Goal: Information Seeking & Learning: Check status

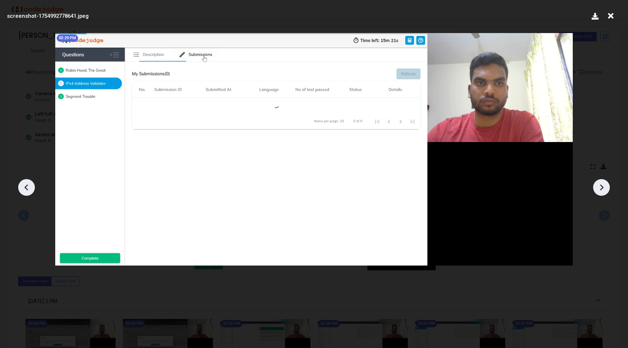
click at [610, 18] on icon at bounding box center [610, 16] width 11 height 14
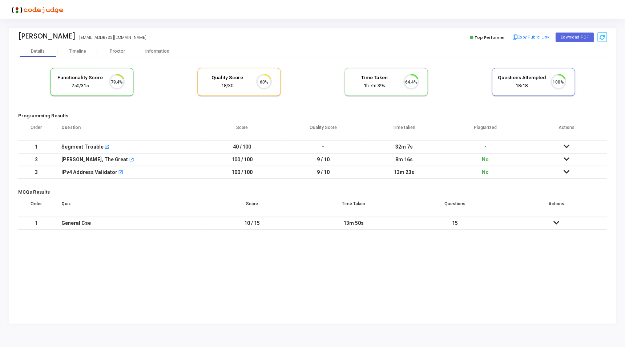
scroll to position [15, 19]
click at [109, 49] on div "Proctor" at bounding box center [118, 50] width 40 height 5
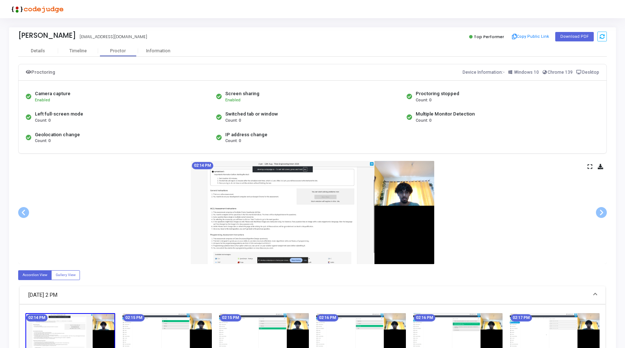
click at [587, 166] on div "02:14 PM" at bounding box center [312, 212] width 589 height 103
click at [590, 167] on icon at bounding box center [590, 167] width 5 height 4
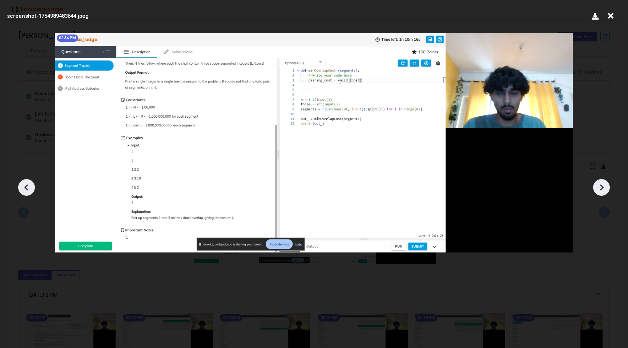
click at [612, 13] on icon at bounding box center [610, 16] width 11 height 14
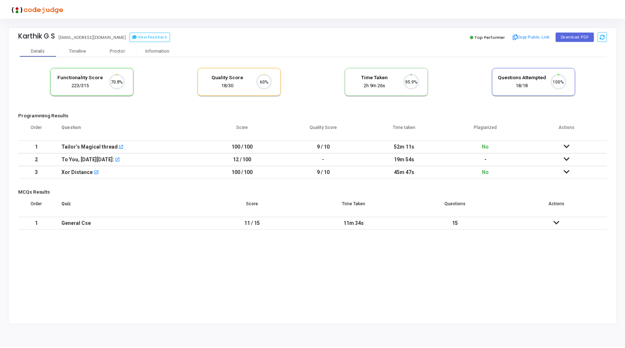
scroll to position [15, 19]
click at [116, 53] on div "Proctor" at bounding box center [118, 50] width 40 height 5
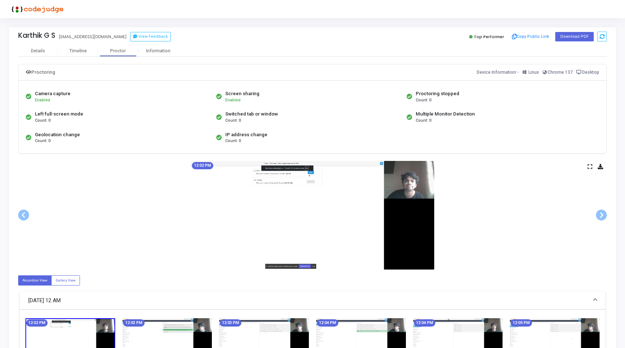
click at [589, 165] on icon at bounding box center [590, 167] width 5 height 4
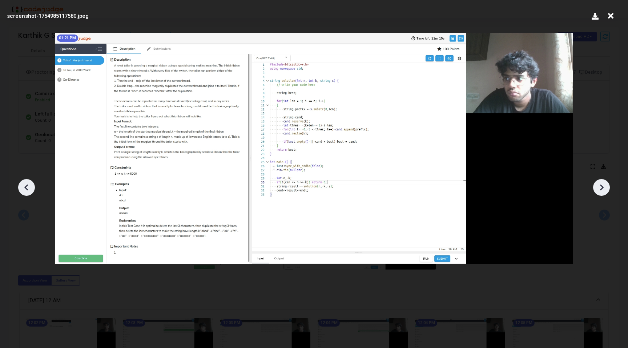
click at [334, 28] on div "01:21 PM" at bounding box center [314, 148] width 530 height 243
click at [609, 17] on icon at bounding box center [610, 16] width 11 height 14
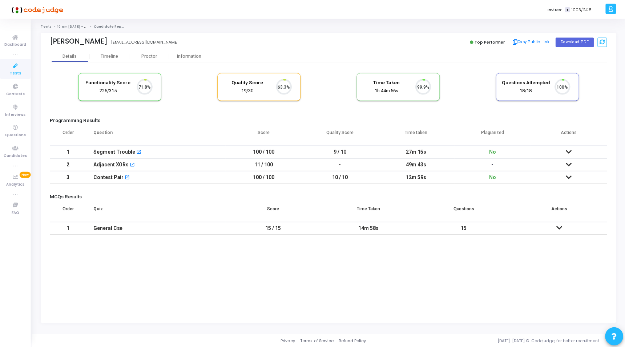
scroll to position [15, 19]
click at [150, 57] on div "Proctor" at bounding box center [150, 55] width 40 height 5
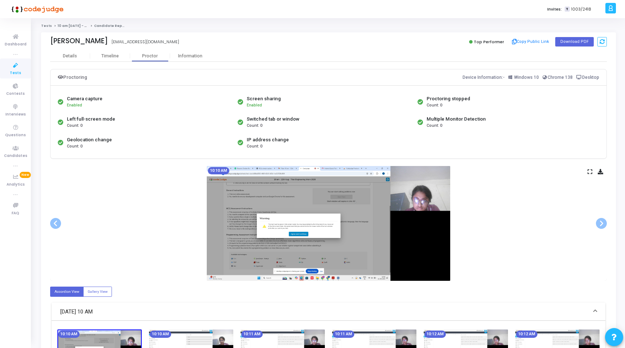
click at [587, 169] on div "10:10 AM" at bounding box center [328, 223] width 557 height 115
click at [591, 174] on icon at bounding box center [590, 172] width 5 height 4
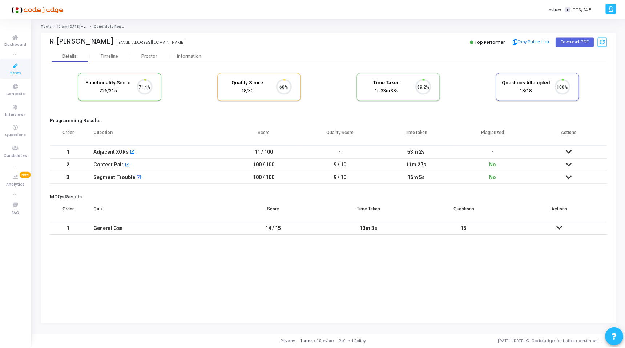
scroll to position [15, 19]
click at [154, 60] on div "Proctor" at bounding box center [150, 56] width 40 height 11
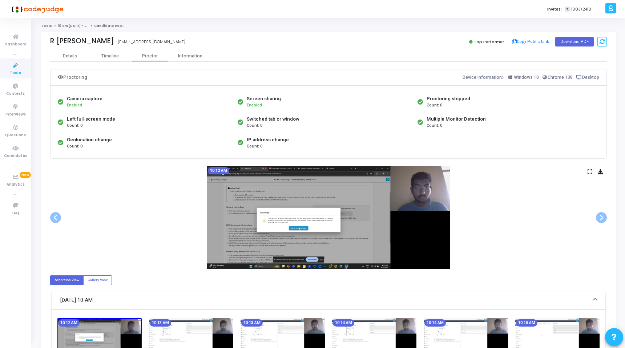
click at [588, 173] on icon at bounding box center [590, 172] width 5 height 4
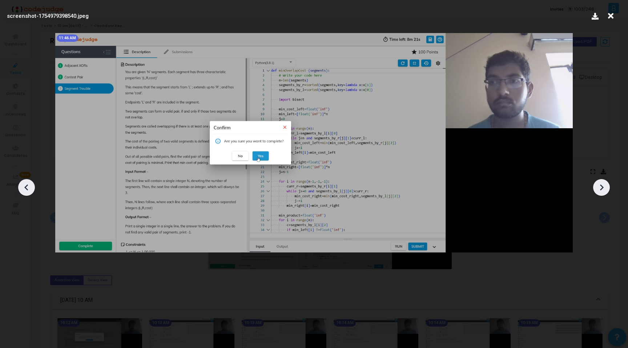
click at [612, 17] on icon at bounding box center [610, 16] width 11 height 14
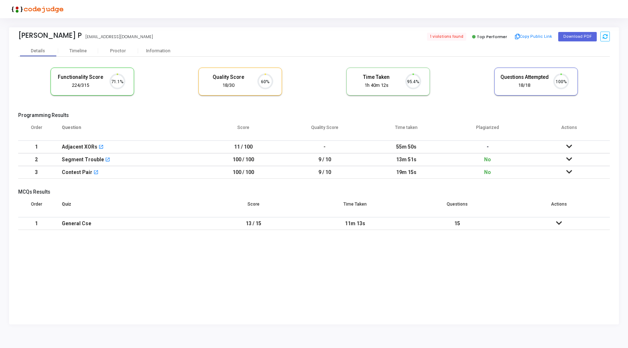
scroll to position [15, 19]
click at [122, 53] on div "Proctor" at bounding box center [118, 50] width 40 height 5
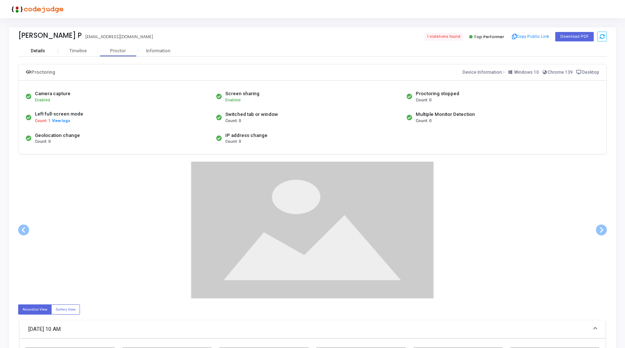
click at [39, 49] on div "Details" at bounding box center [38, 50] width 14 height 5
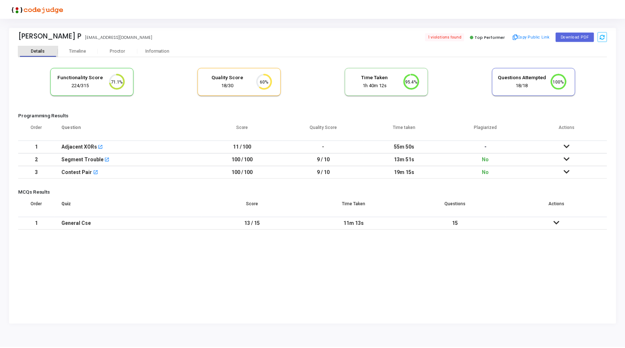
scroll to position [15, 19]
click at [122, 52] on div "Proctor" at bounding box center [118, 50] width 40 height 5
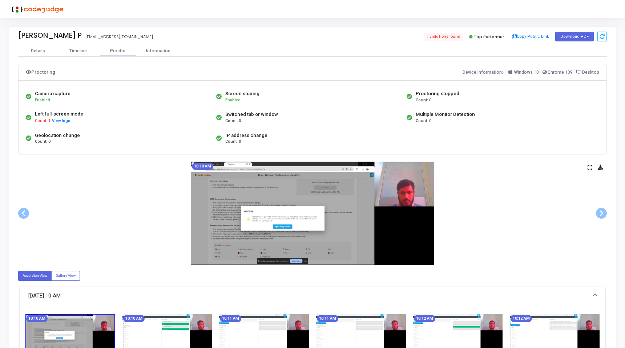
click at [591, 166] on icon at bounding box center [590, 167] width 5 height 4
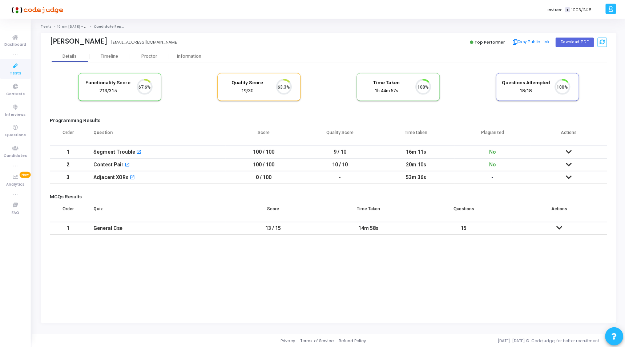
scroll to position [15, 19]
click at [149, 56] on div "Proctor" at bounding box center [150, 55] width 40 height 5
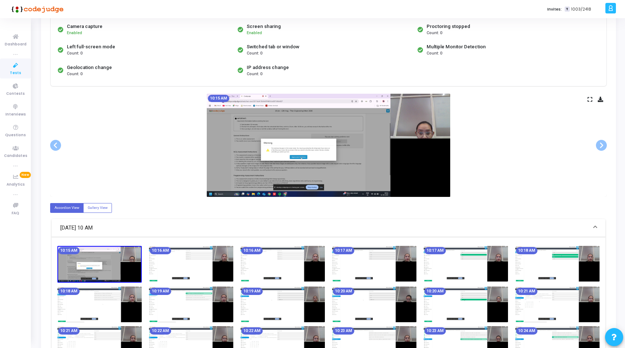
scroll to position [47, 0]
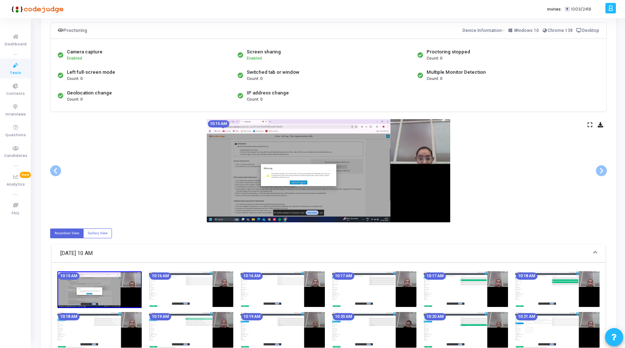
click at [588, 126] on icon at bounding box center [590, 125] width 5 height 4
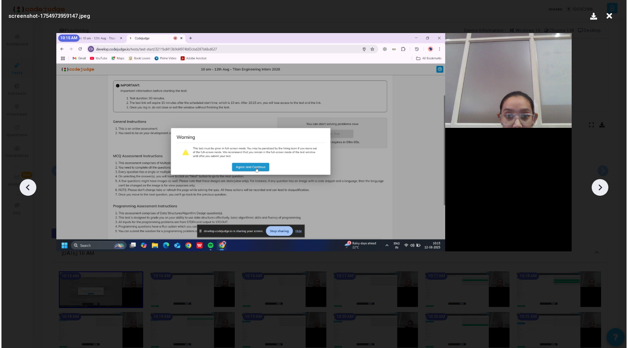
scroll to position [0, 0]
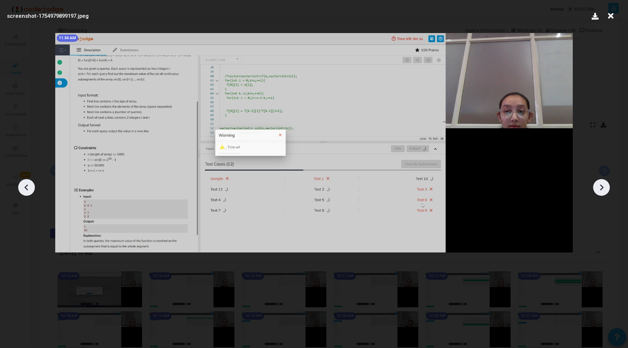
click at [612, 13] on icon at bounding box center [610, 16] width 11 height 14
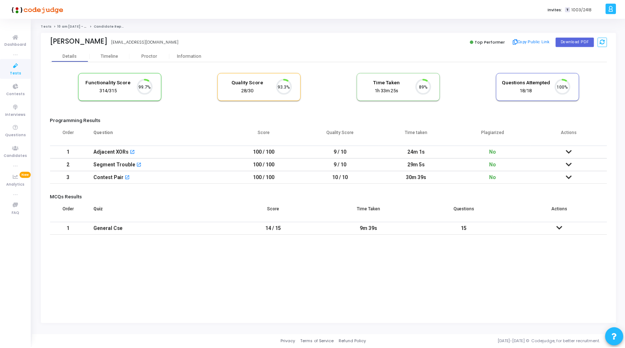
scroll to position [15, 19]
click at [166, 55] on div "Proctor" at bounding box center [150, 55] width 40 height 5
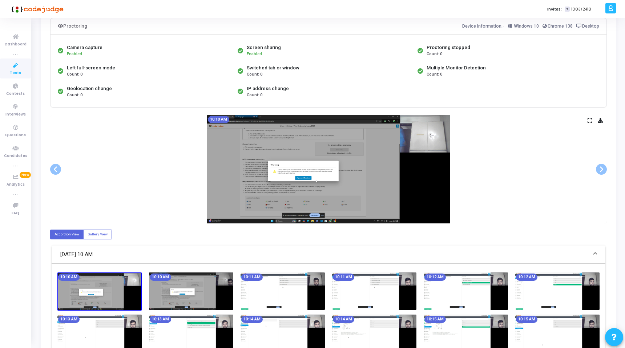
scroll to position [70, 0]
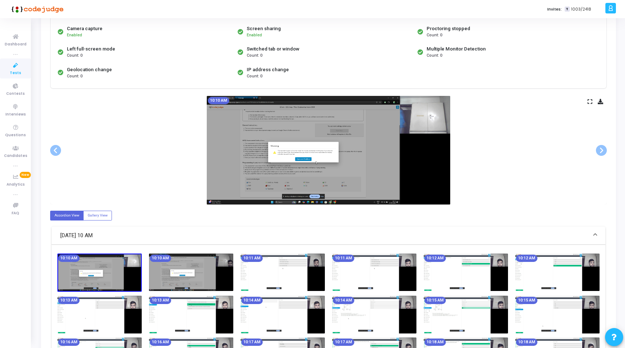
click at [588, 103] on icon at bounding box center [590, 102] width 5 height 4
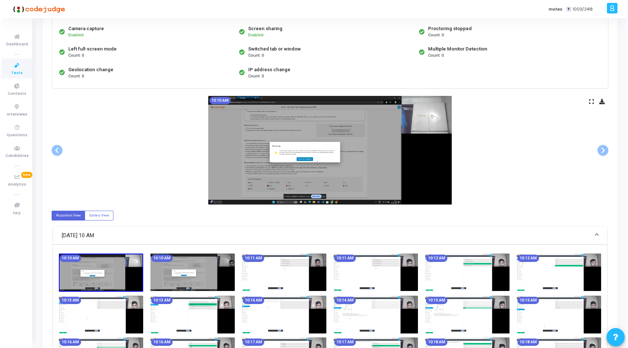
scroll to position [0, 0]
